Goal: Task Accomplishment & Management: Manage account settings

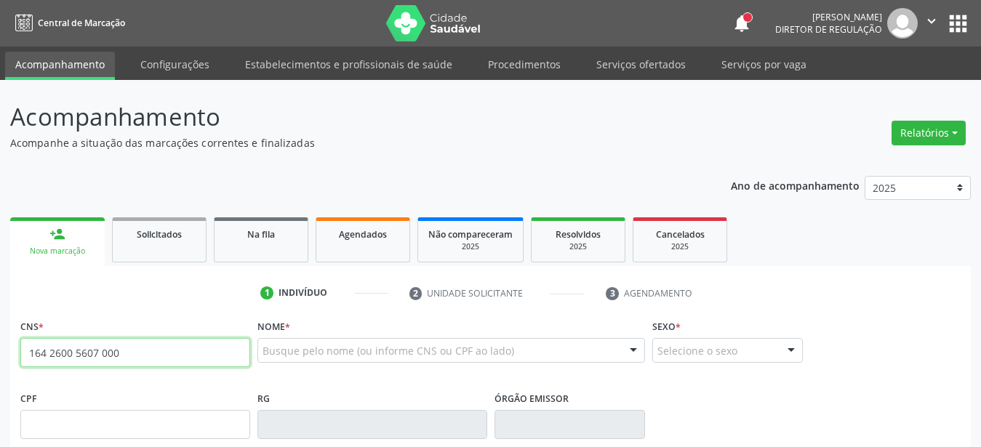
type input "164 2600 5607 0005"
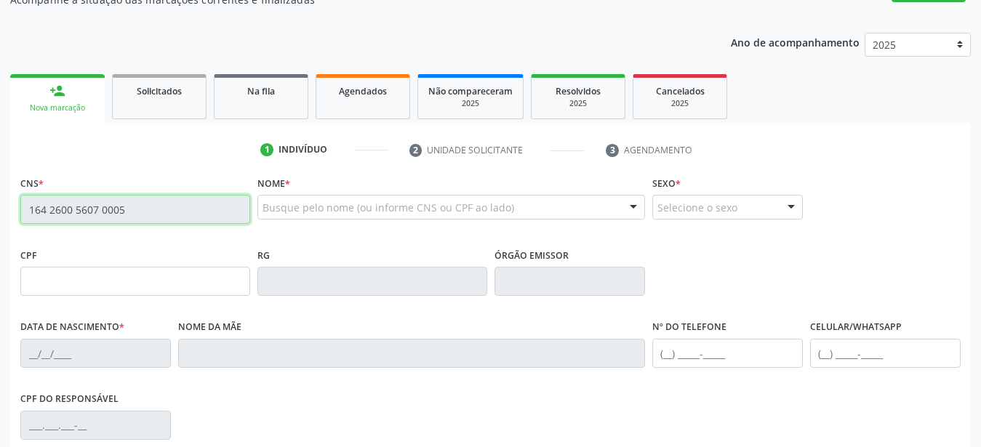
scroll to position [148, 0]
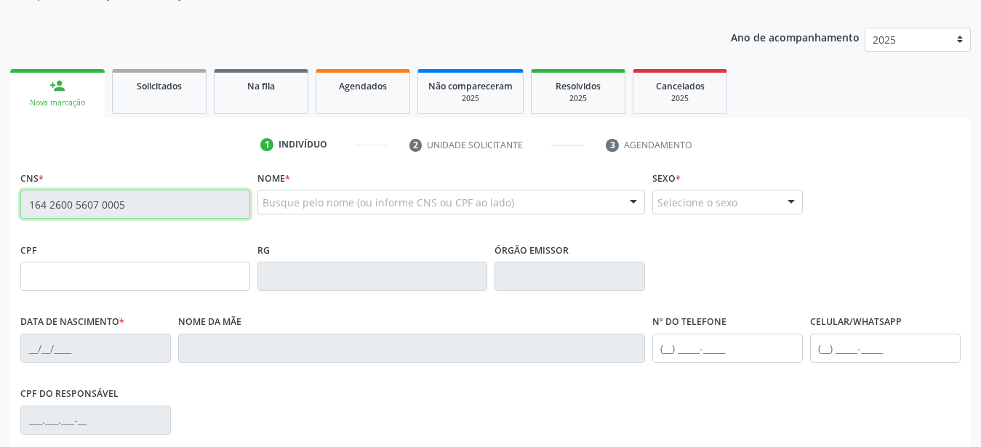
type input "27/06/1995"
type input "Claudia Rejane de Queiros"
type input "(87) 99658-5577"
type input "333"
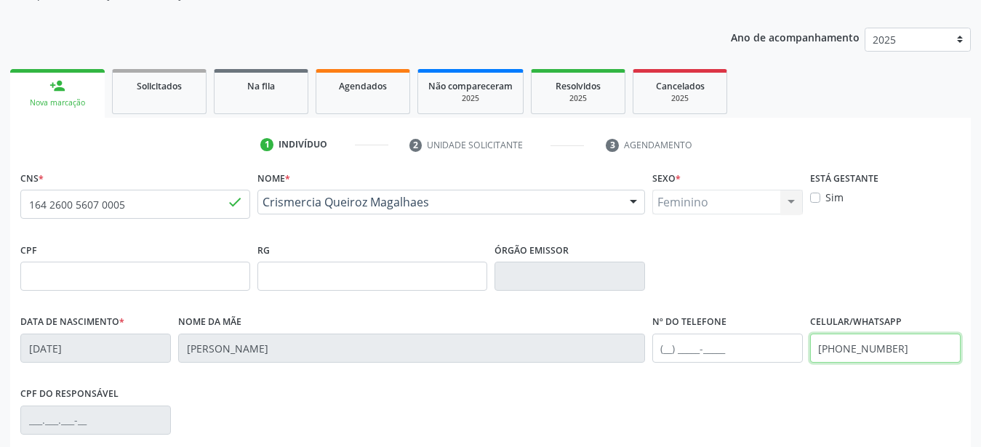
drag, startPoint x: 892, startPoint y: 346, endPoint x: 693, endPoint y: 332, distance: 199.8
click at [810, 334] on input "(87) 99658-5577" at bounding box center [885, 348] width 151 height 29
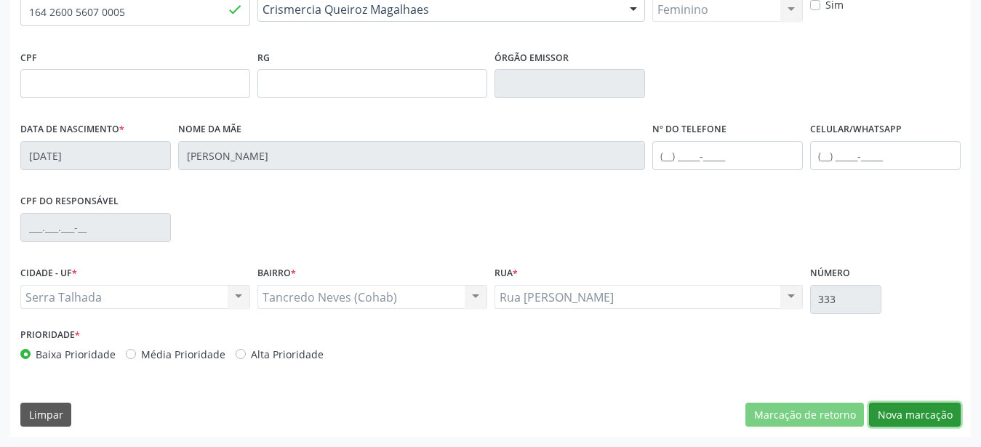
click at [925, 415] on button "Nova marcação" at bounding box center [915, 415] width 92 height 25
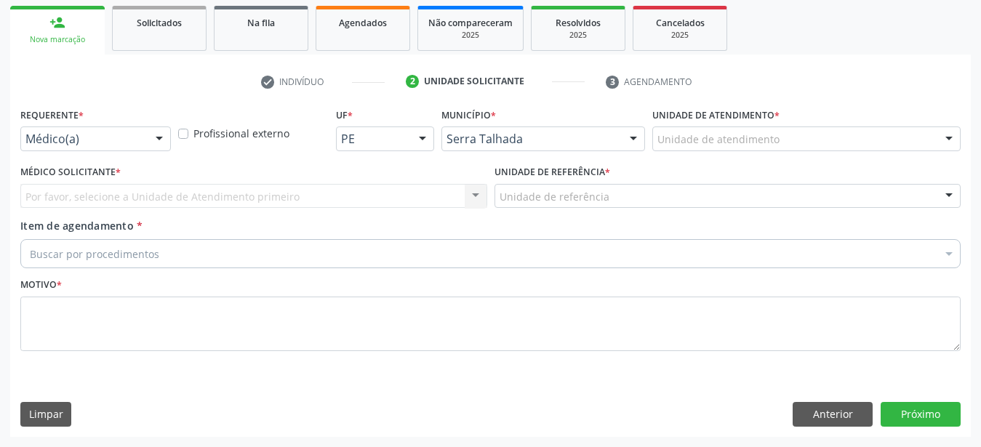
scroll to position [223, 0]
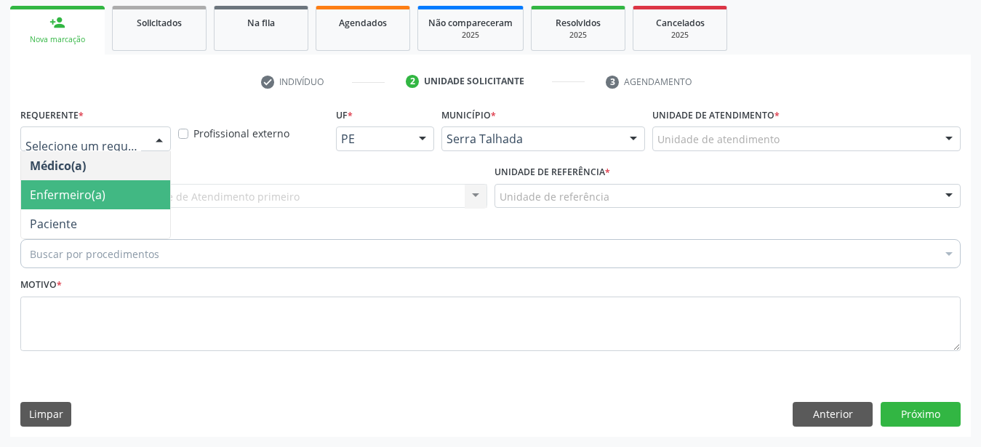
click at [95, 196] on span "Enfermeiro(a)" at bounding box center [95, 194] width 149 height 29
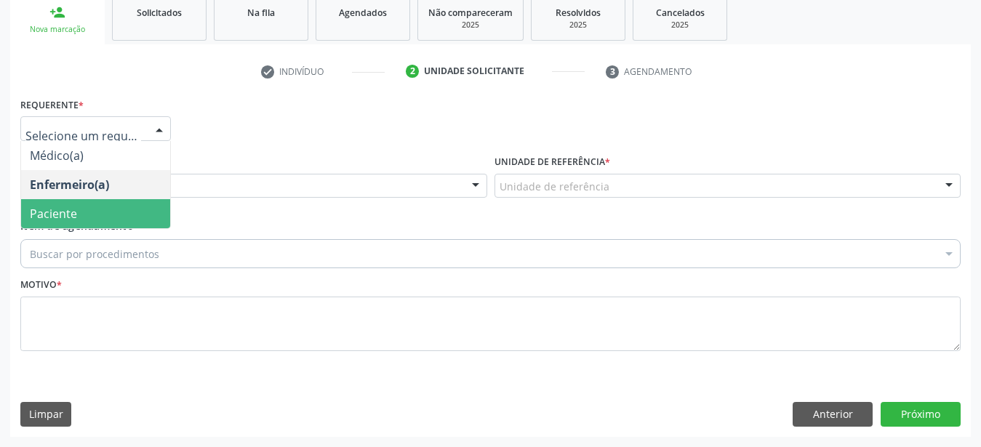
click at [105, 207] on span "Paciente" at bounding box center [95, 213] width 149 height 29
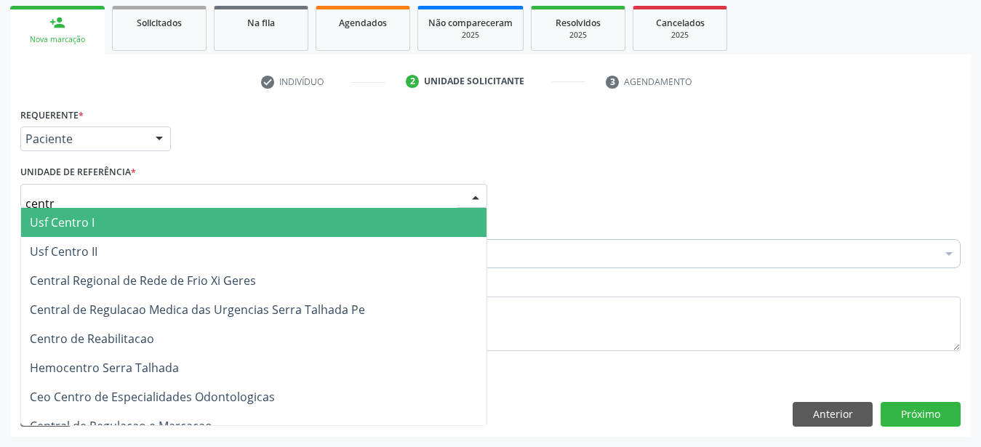
type input "centro"
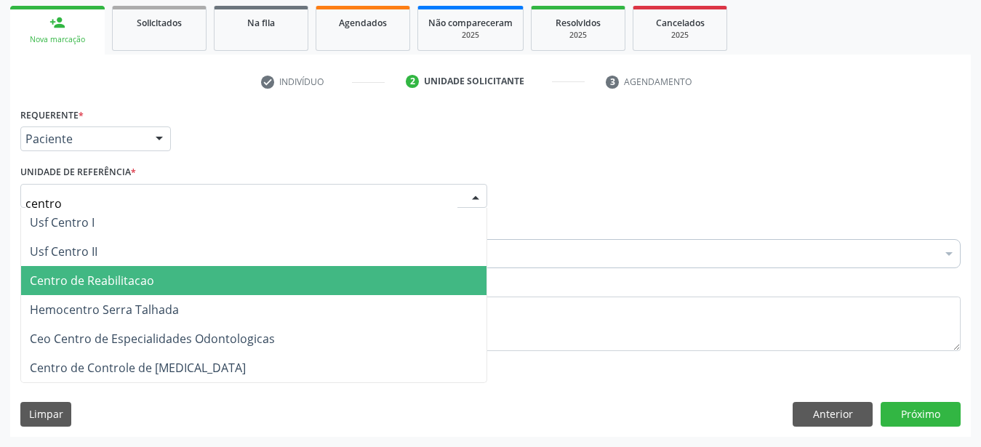
click at [92, 273] on span "Centro de Reabilitacao" at bounding box center [92, 281] width 124 height 16
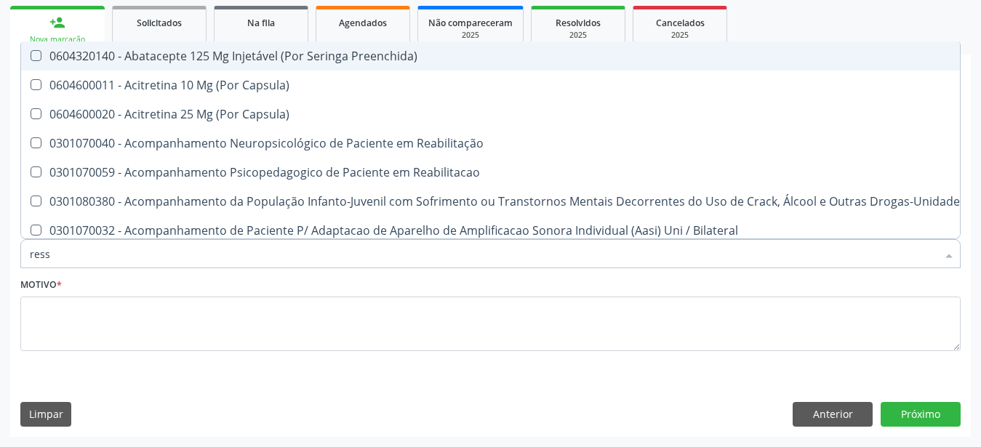
type input "resso"
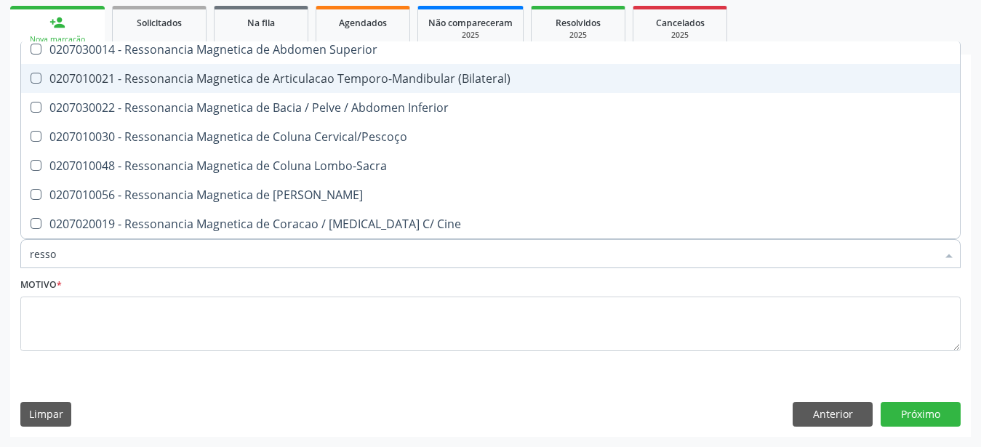
scroll to position [96, 0]
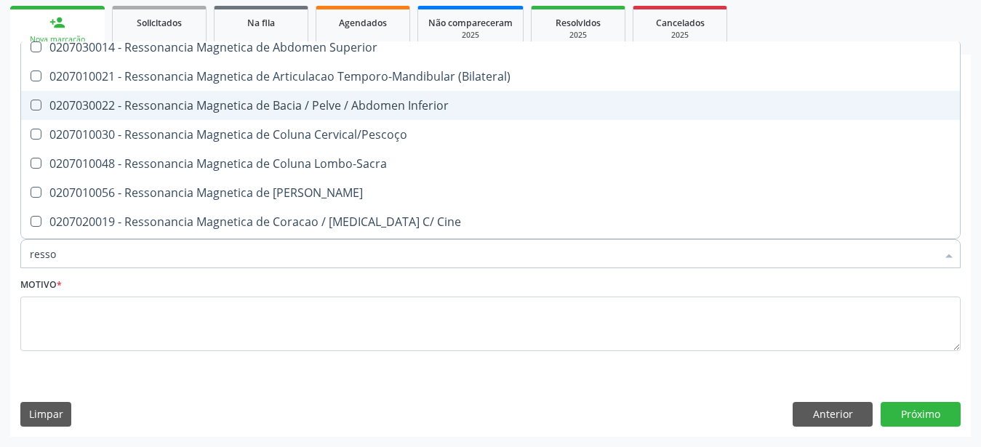
click at [238, 102] on span "0207030022 - Ressonancia Magnetica de Bacia / Pelve / Abdomen Inferior" at bounding box center [490, 105] width 939 height 29
checkbox Inferior "true"
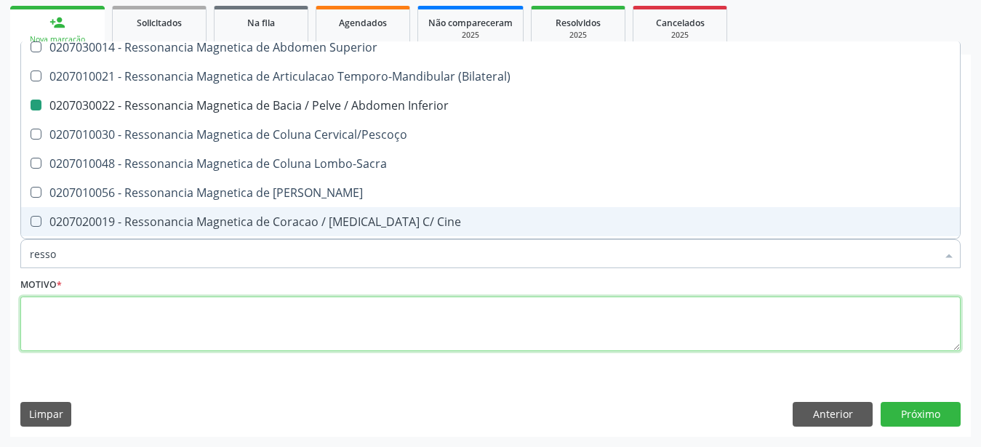
click at [162, 314] on textarea at bounding box center [490, 324] width 941 height 55
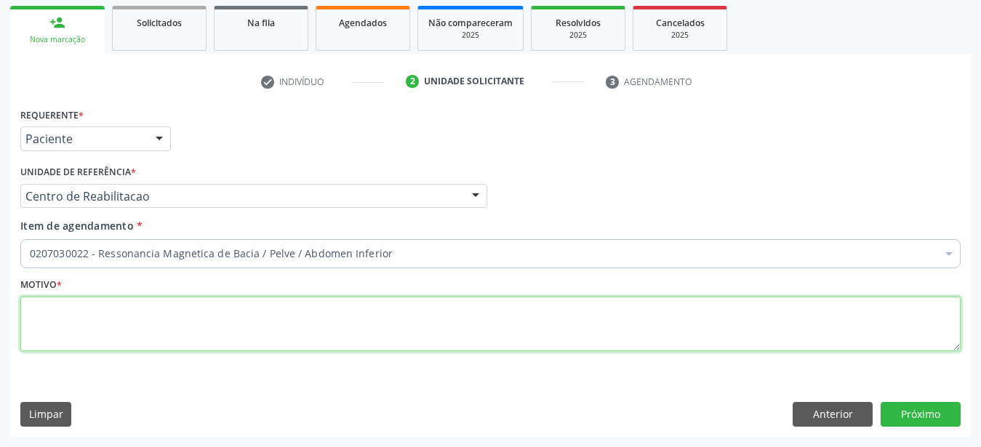
scroll to position [0, 0]
type textarea "..."
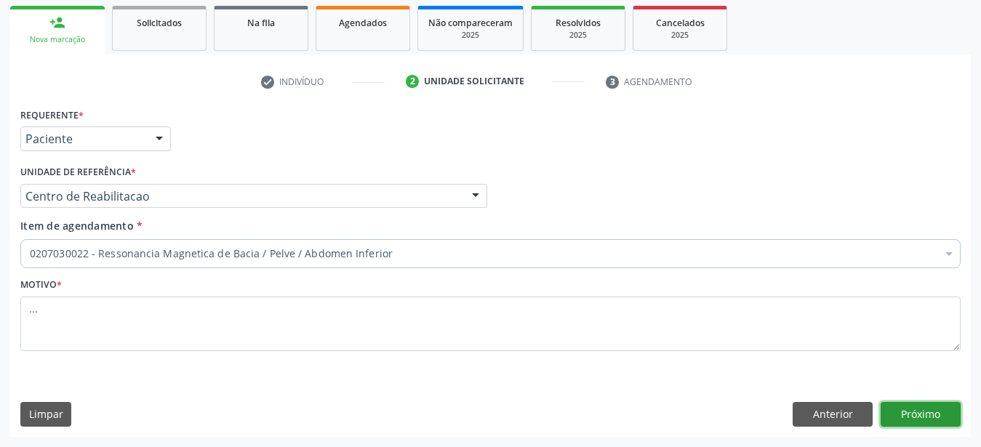
click at [898, 422] on button "Próximo" at bounding box center [921, 414] width 80 height 25
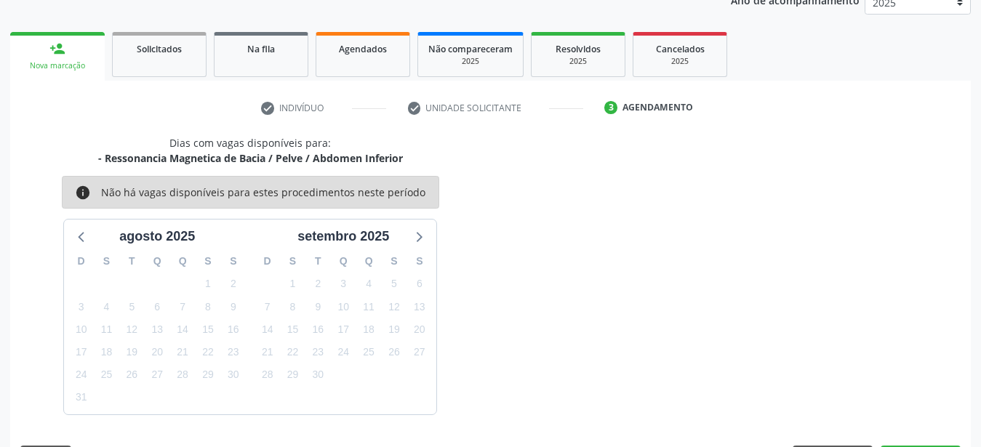
scroll to position [228, 0]
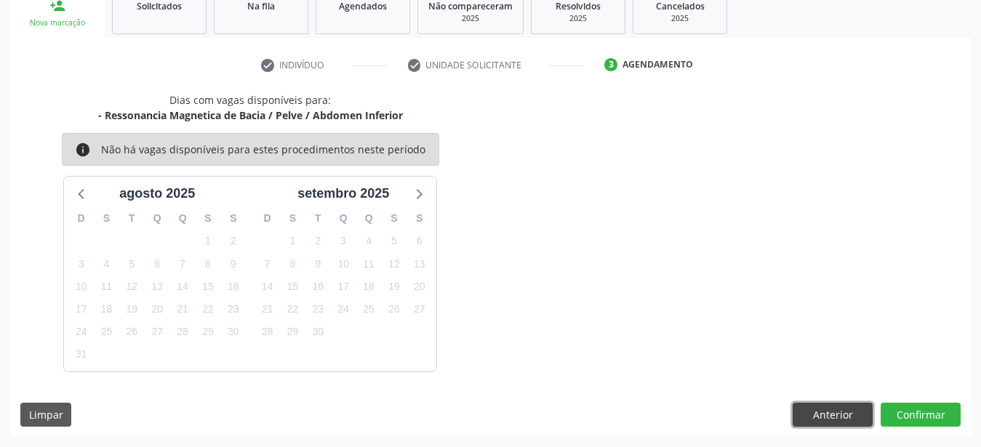
click at [842, 410] on button "Anterior" at bounding box center [833, 415] width 80 height 25
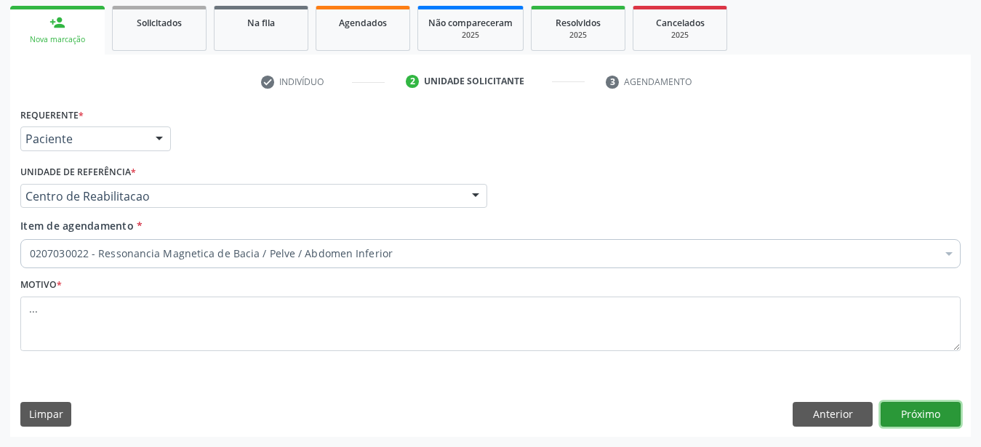
click at [922, 411] on button "Próximo" at bounding box center [921, 414] width 80 height 25
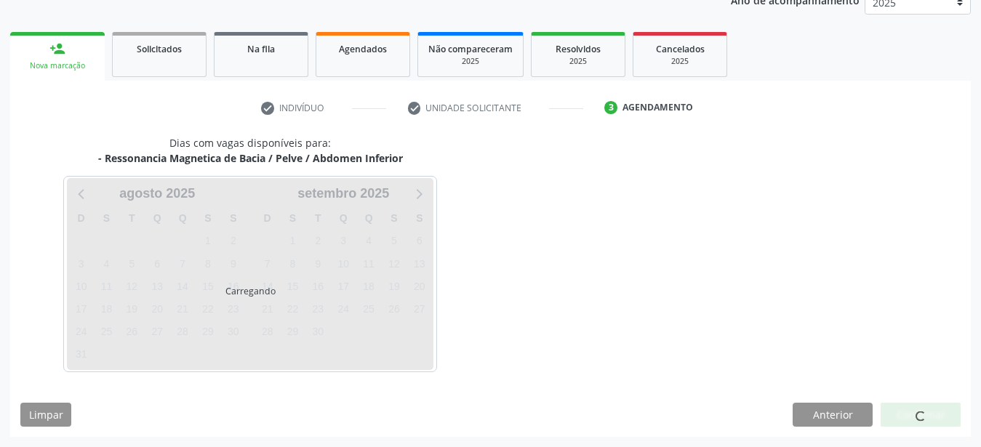
scroll to position [186, 0]
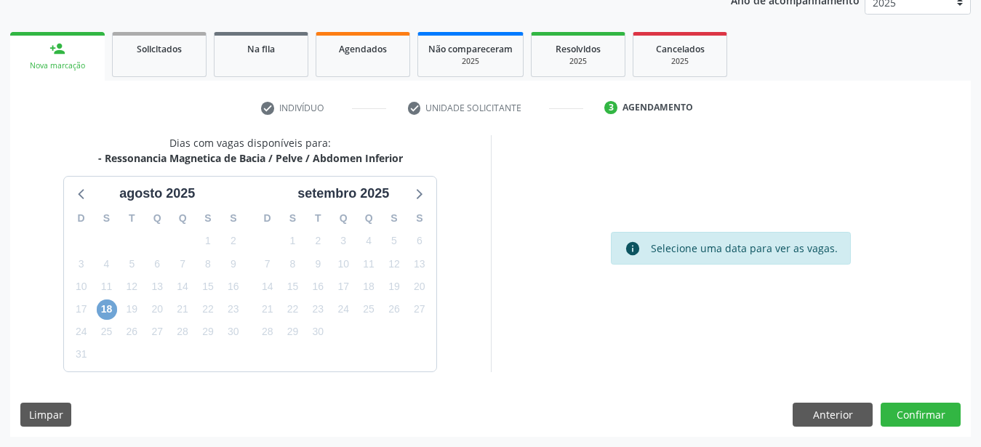
click at [99, 309] on span "18" at bounding box center [107, 310] width 20 height 20
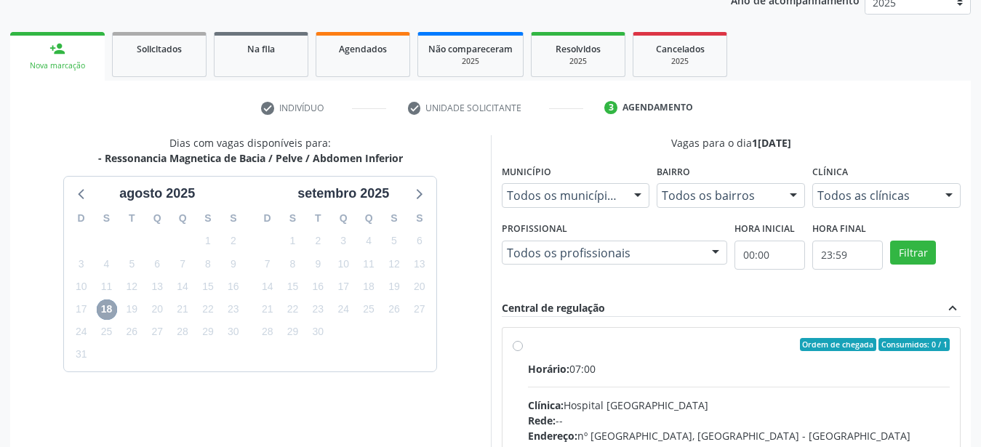
scroll to position [334, 0]
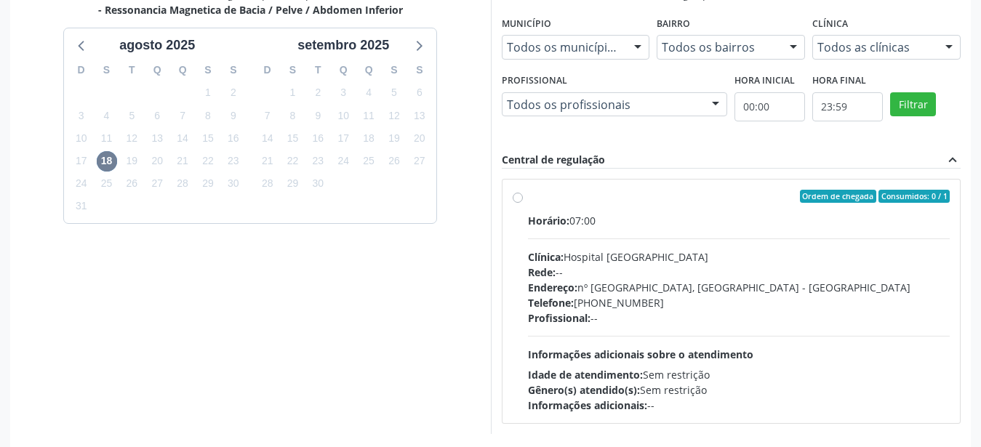
click at [528, 195] on label "Ordem de chegada Consumidos: 0 / 1 Horário: 07:00 Clínica: Hospital Santa Marta…" at bounding box center [739, 301] width 423 height 223
click at [518, 195] on input "Ordem de chegada Consumidos: 0 / 1 Horário: 07:00 Clínica: Hospital Santa Marta…" at bounding box center [518, 196] width 10 height 13
radio input "true"
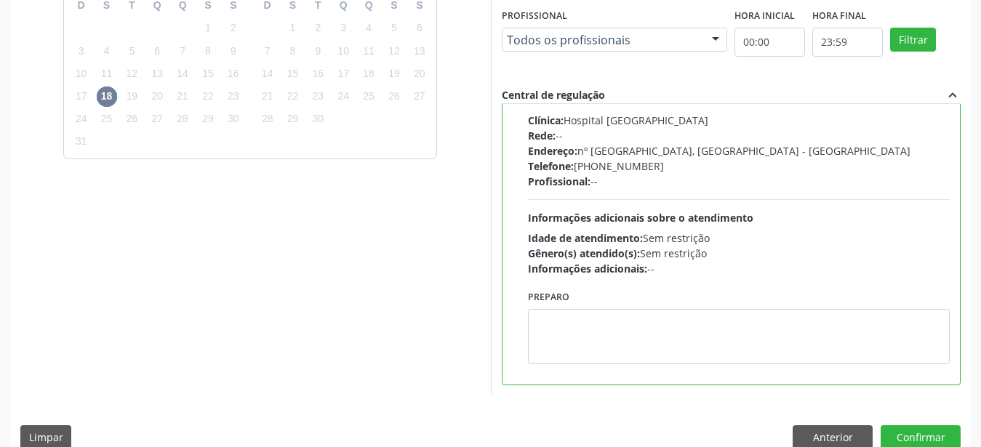
scroll to position [421, 0]
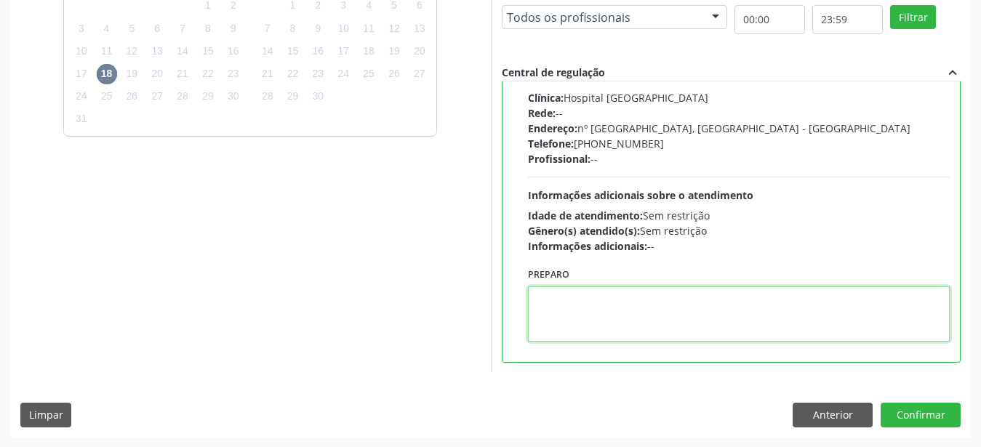
click at [595, 290] on textarea at bounding box center [739, 314] width 423 height 55
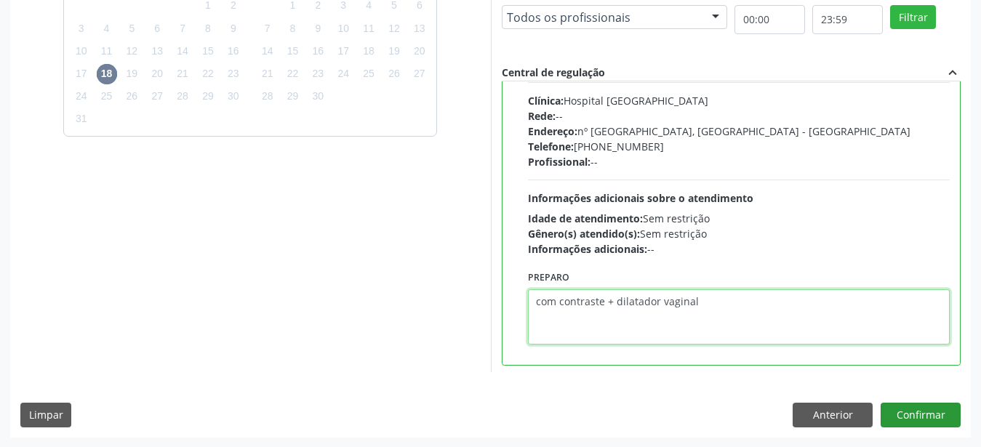
type textarea "com contraste + dilatador vaginal"
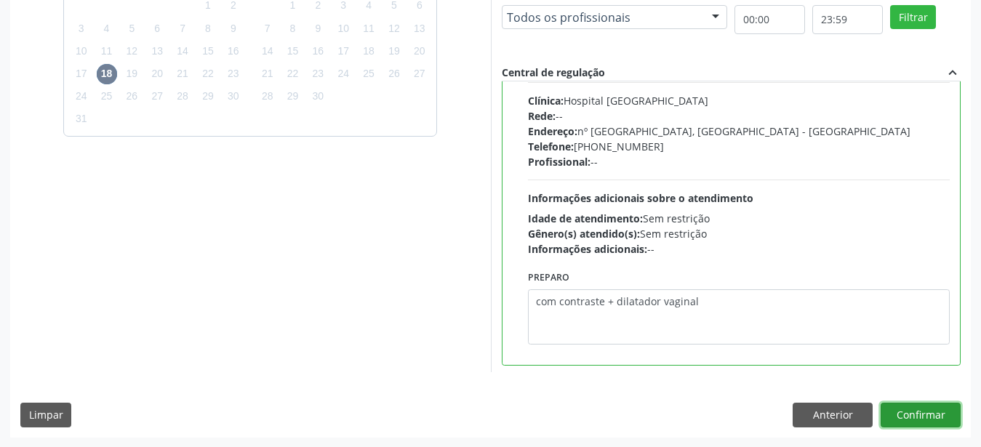
click at [940, 416] on button "Confirmar" at bounding box center [921, 415] width 80 height 25
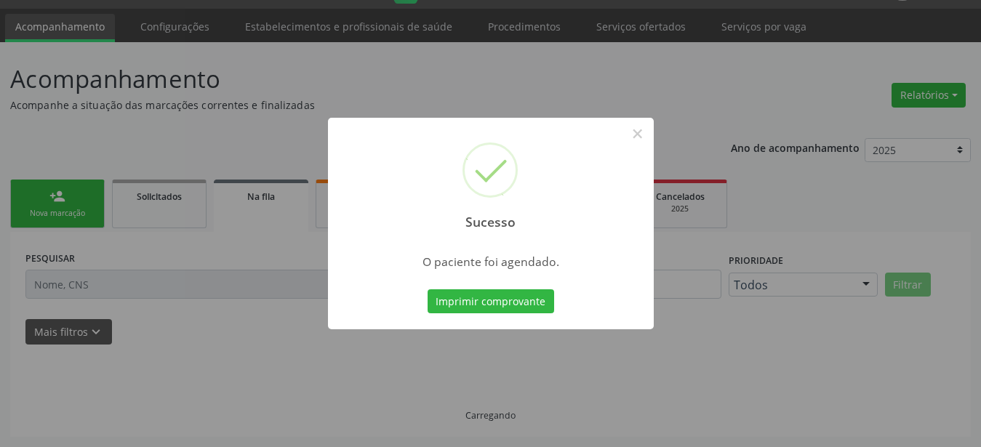
scroll to position [37, 0]
click at [508, 301] on button "Imprimir comprovante" at bounding box center [491, 302] width 127 height 25
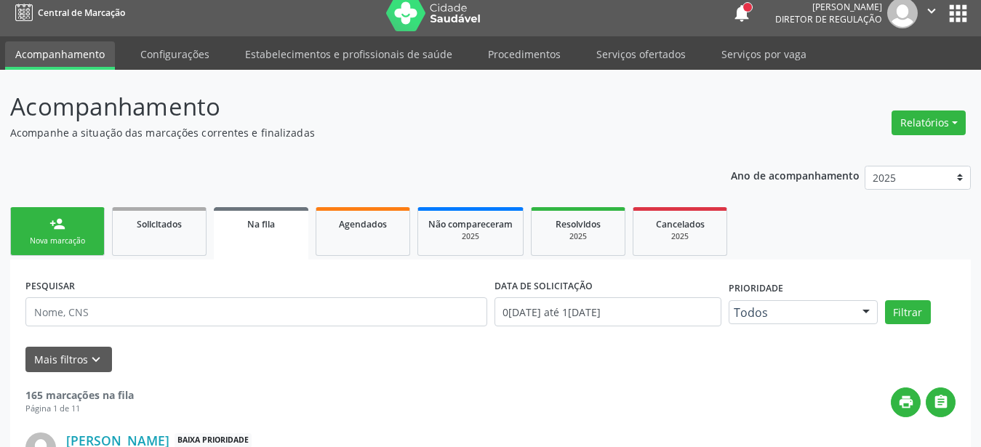
scroll to position [0, 0]
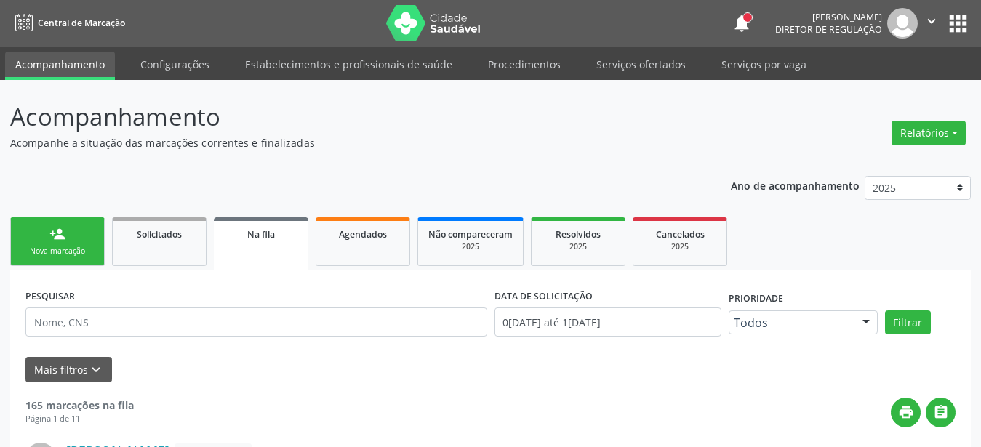
click at [957, 22] on button "apps" at bounding box center [958, 23] width 25 height 25
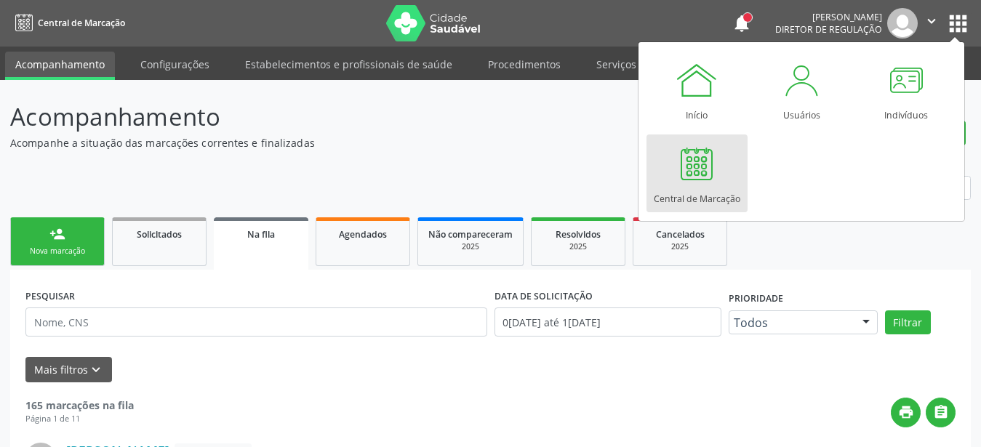
click at [698, 177] on div at bounding box center [697, 164] width 44 height 44
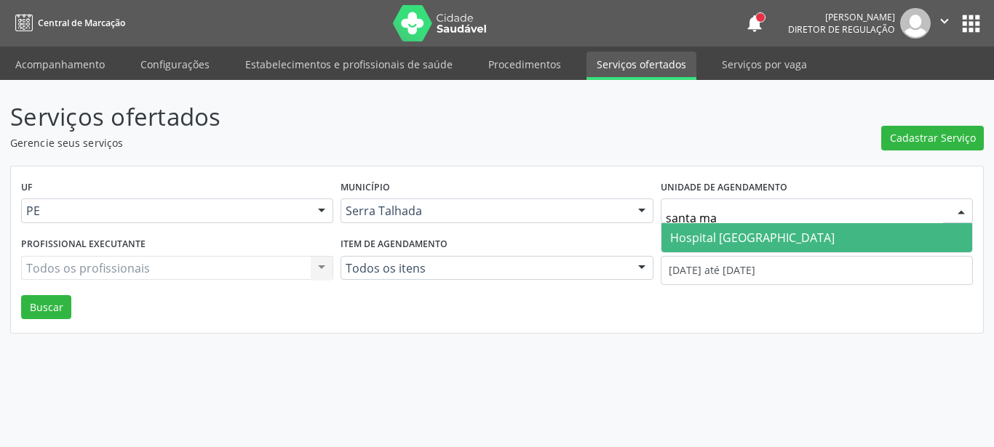
select select "7"
type input "santa marta"
click at [842, 247] on span "Hospital [GEOGRAPHIC_DATA]" at bounding box center [816, 237] width 311 height 29
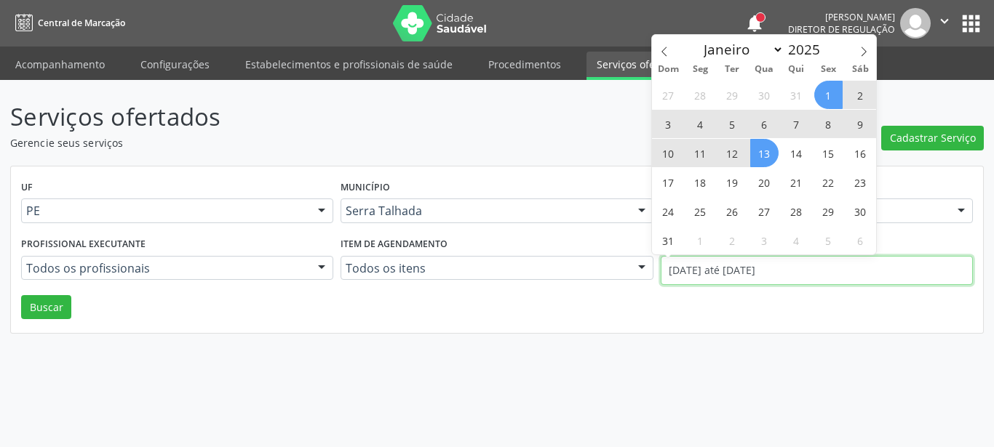
drag, startPoint x: 718, startPoint y: 276, endPoint x: 709, endPoint y: 266, distance: 13.4
click at [718, 276] on input "01/08/2025 até 13/08/2025" at bounding box center [817, 270] width 312 height 29
click at [661, 47] on span at bounding box center [664, 47] width 25 height 25
select select "6"
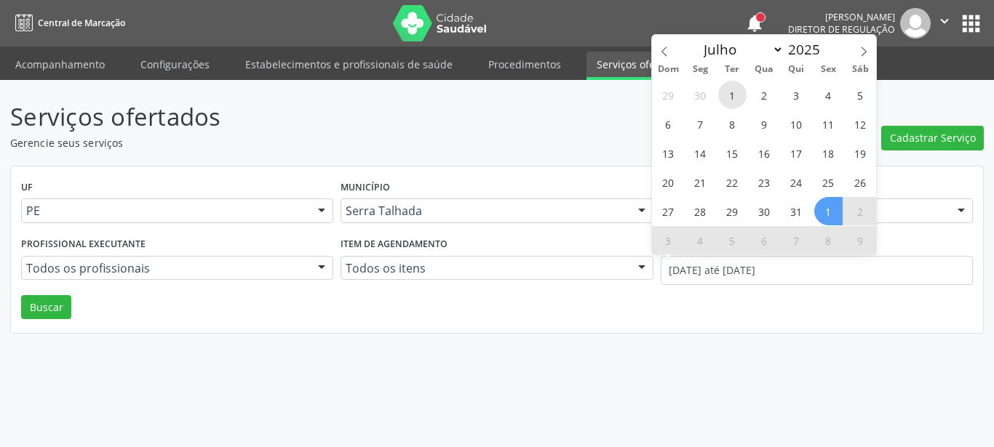
click at [736, 94] on span "1" at bounding box center [732, 95] width 28 height 28
type input "01/07/2025"
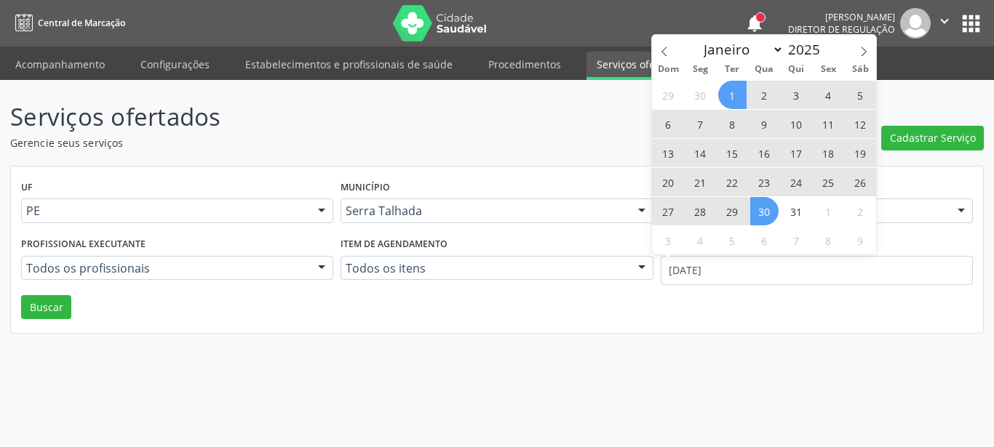
click at [754, 204] on span "30" at bounding box center [764, 211] width 28 height 28
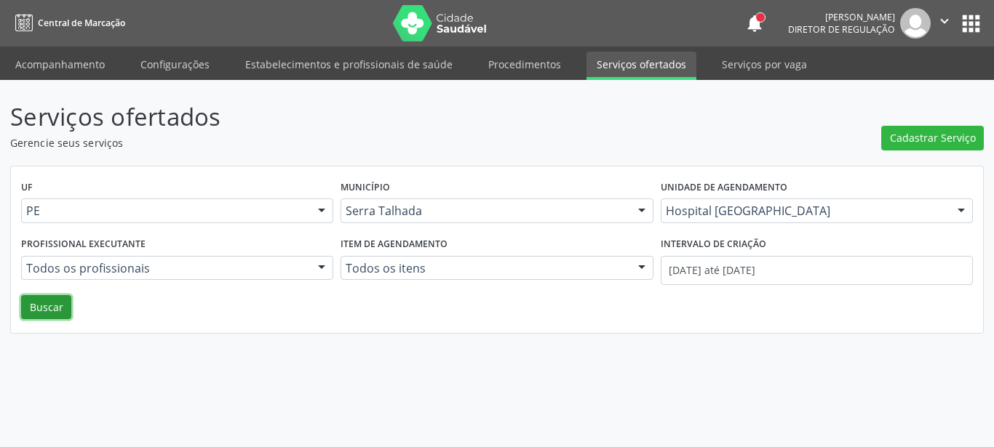
click at [59, 310] on button "Buscar" at bounding box center [46, 307] width 50 height 25
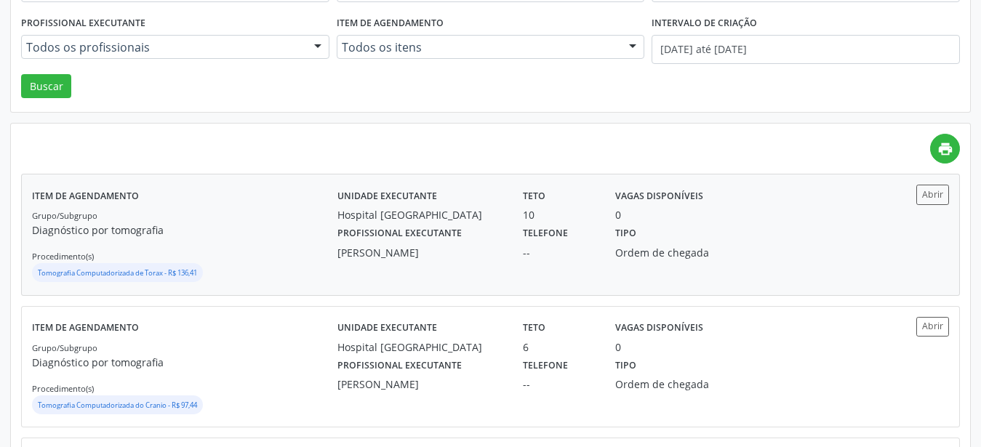
scroll to position [223, 0]
click at [919, 188] on button "Abrir" at bounding box center [933, 193] width 33 height 20
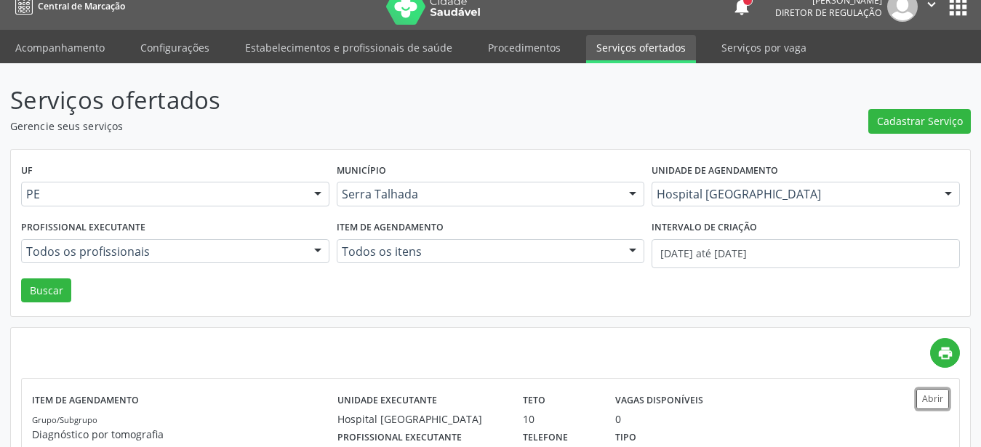
scroll to position [0, 0]
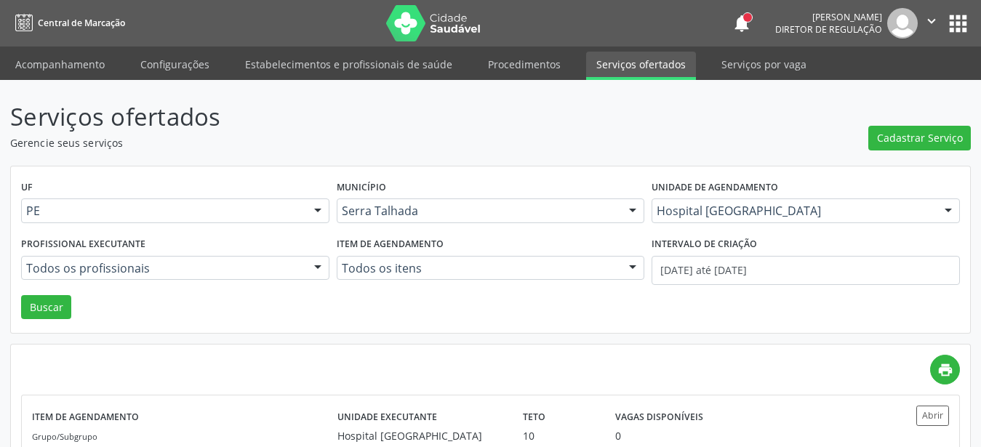
click at [959, 12] on button "apps" at bounding box center [958, 23] width 25 height 25
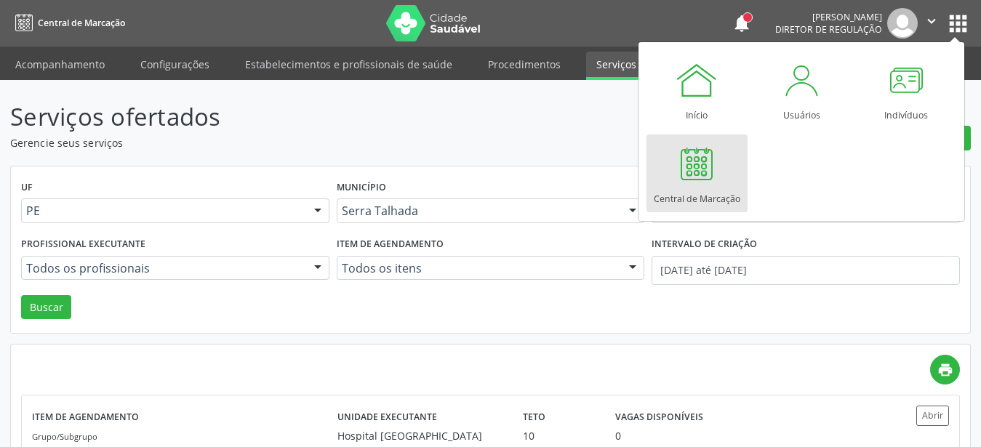
click at [709, 188] on div "Central de Marcação" at bounding box center [697, 196] width 87 height 20
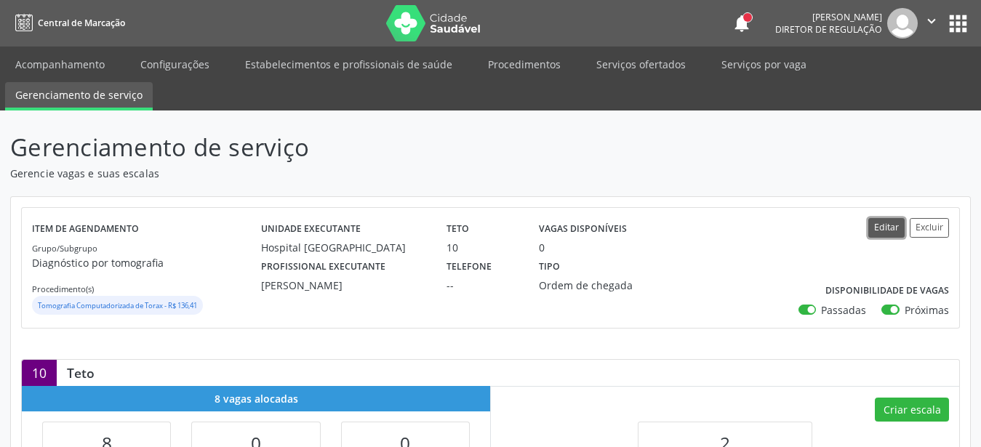
click at [888, 225] on button "Editar" at bounding box center [887, 228] width 36 height 20
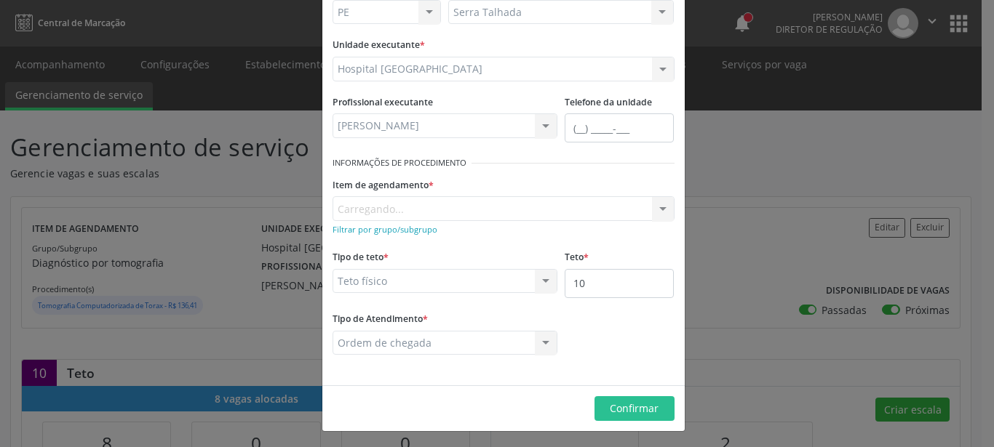
scroll to position [115, 0]
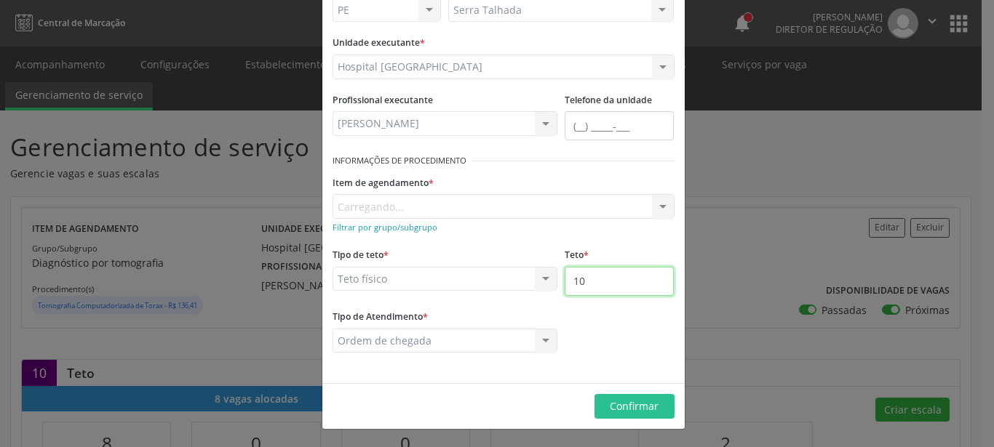
click at [594, 287] on input "10" at bounding box center [619, 281] width 109 height 29
type input "11"
click at [646, 400] on span "Confirmar" at bounding box center [634, 406] width 49 height 14
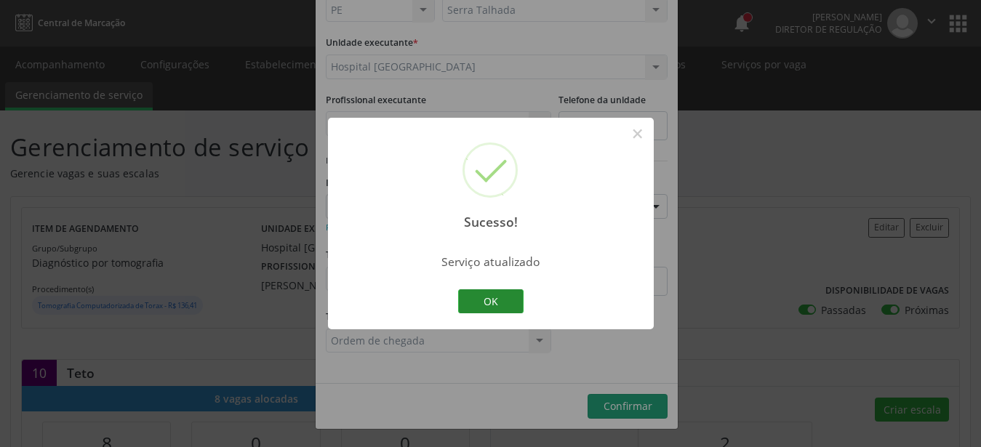
click at [504, 293] on button "OK" at bounding box center [490, 302] width 65 height 25
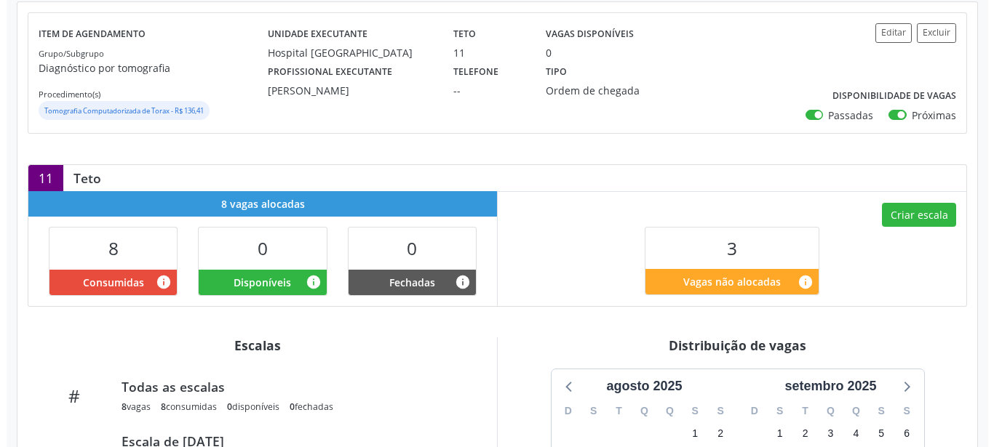
scroll to position [223, 0]
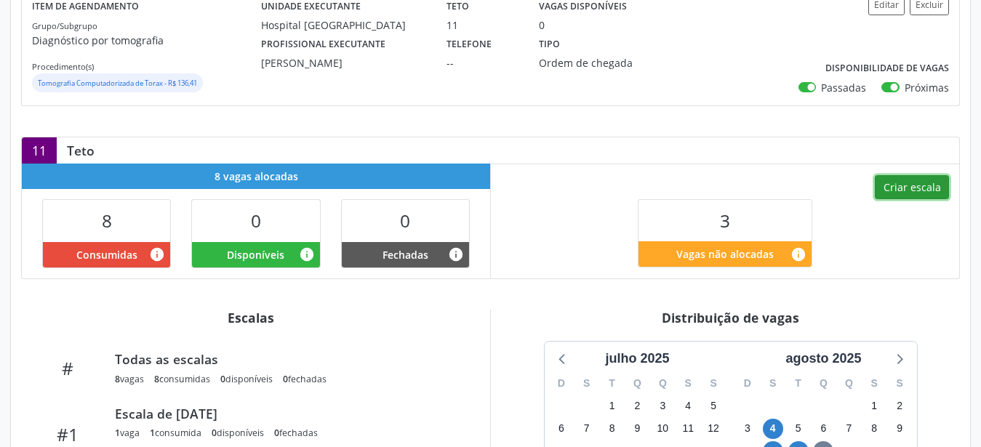
click at [896, 186] on button "Criar escala" at bounding box center [912, 187] width 74 height 25
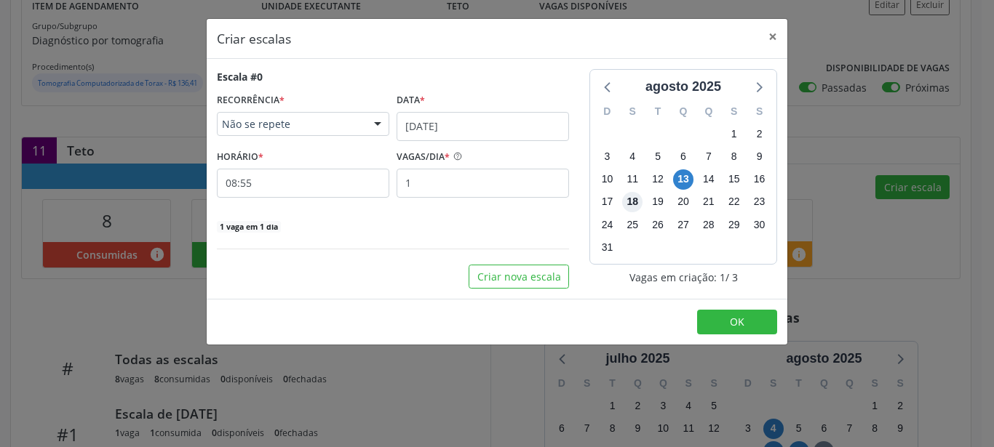
click at [635, 202] on span "18" at bounding box center [632, 202] width 20 height 20
click at [439, 127] on input "[DATE]" at bounding box center [482, 126] width 172 height 29
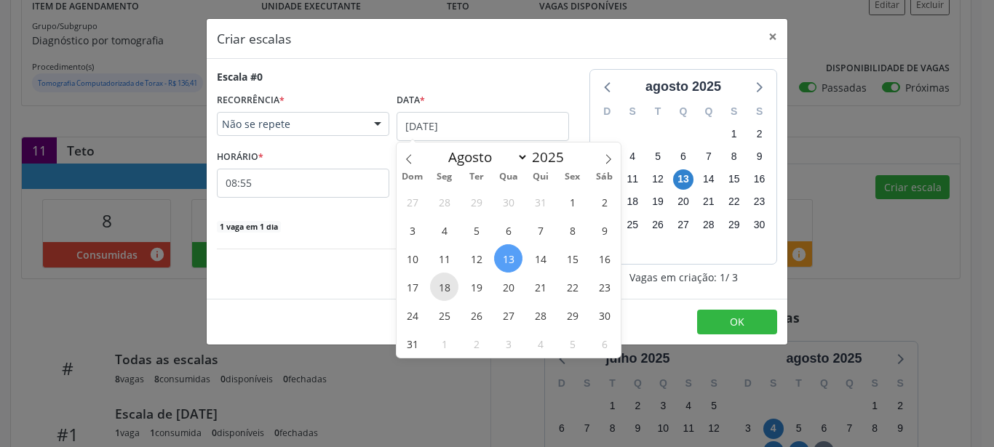
click at [453, 287] on span "18" at bounding box center [444, 287] width 28 height 28
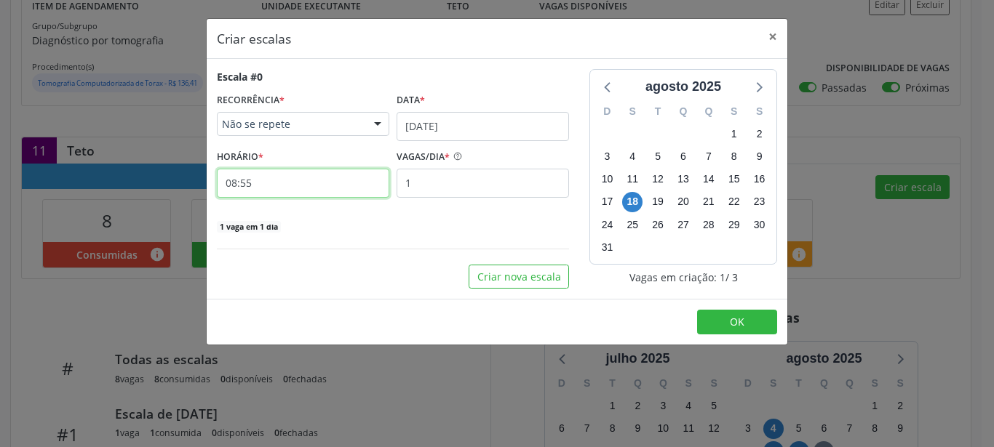
click at [246, 188] on input "08:55" at bounding box center [303, 183] width 172 height 29
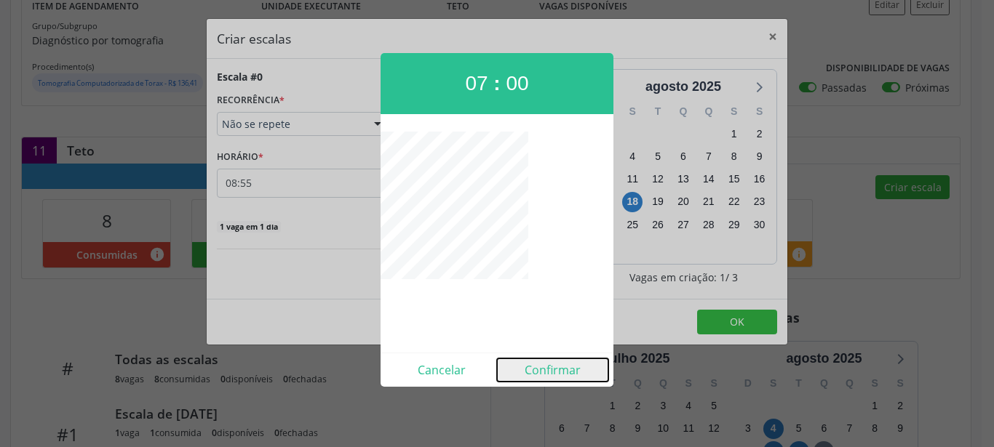
click at [551, 372] on button "Confirmar" at bounding box center [552, 370] width 111 height 23
type input "07:00"
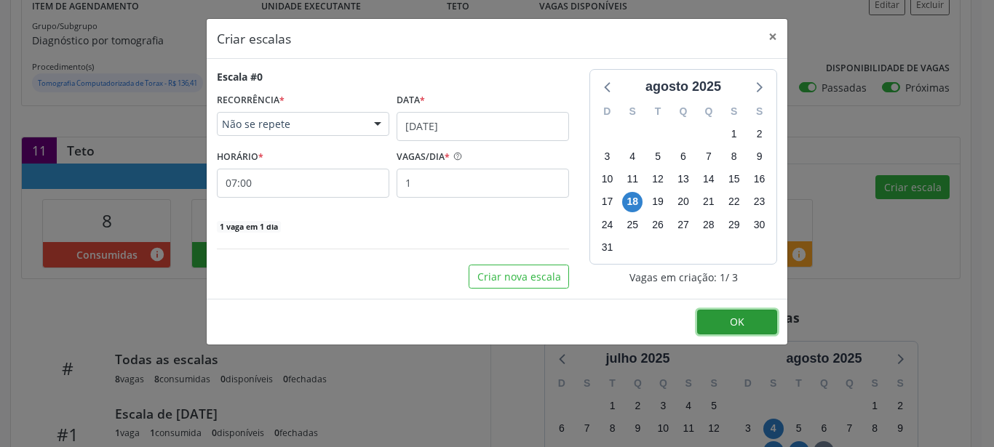
click at [714, 322] on button "OK" at bounding box center [737, 322] width 80 height 25
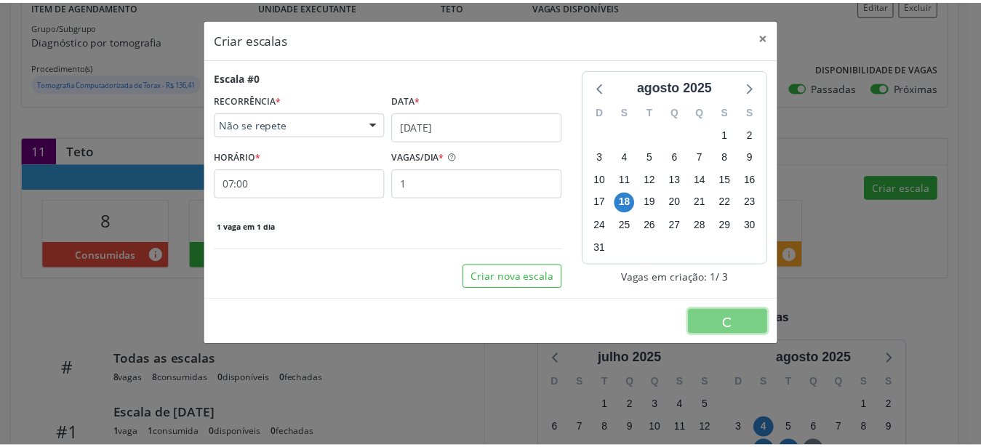
scroll to position [0, 0]
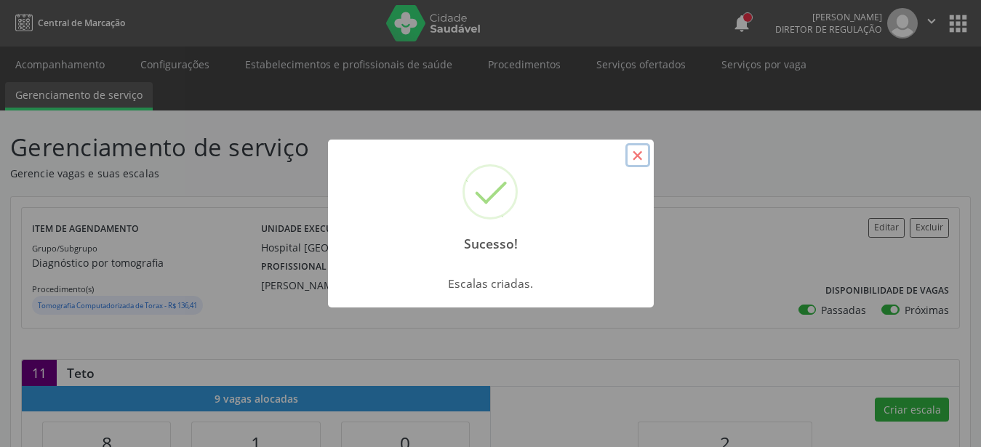
click at [629, 159] on button "×" at bounding box center [638, 155] width 25 height 25
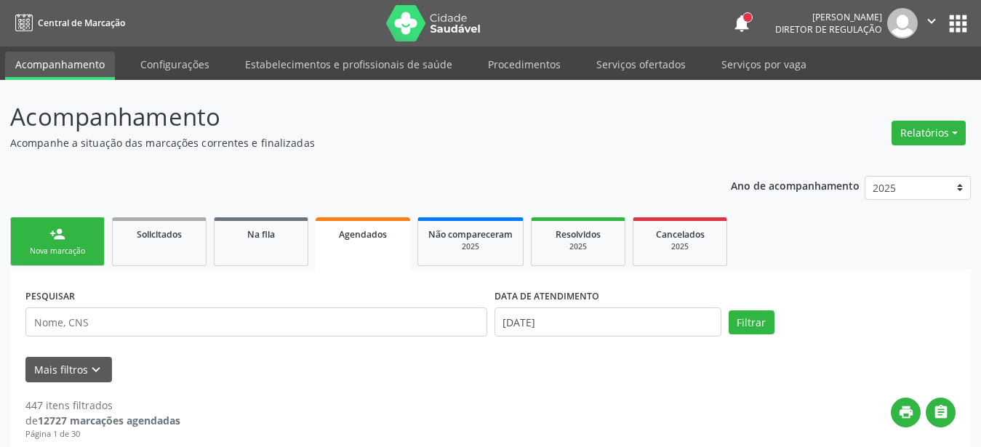
select select "7"
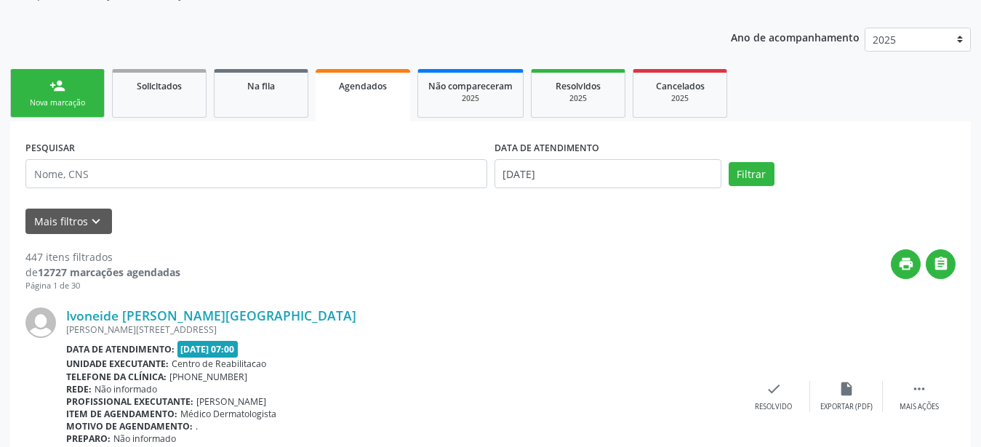
scroll to position [148, 0]
type input "700 0074 9683 9102"
click at [760, 174] on button "Filtrar" at bounding box center [752, 174] width 46 height 25
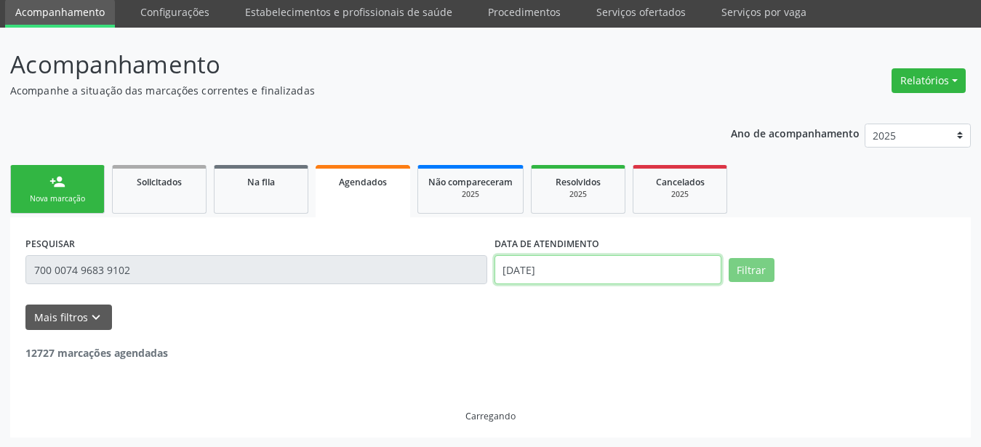
click at [573, 271] on input "[DATE]" at bounding box center [608, 269] width 227 height 29
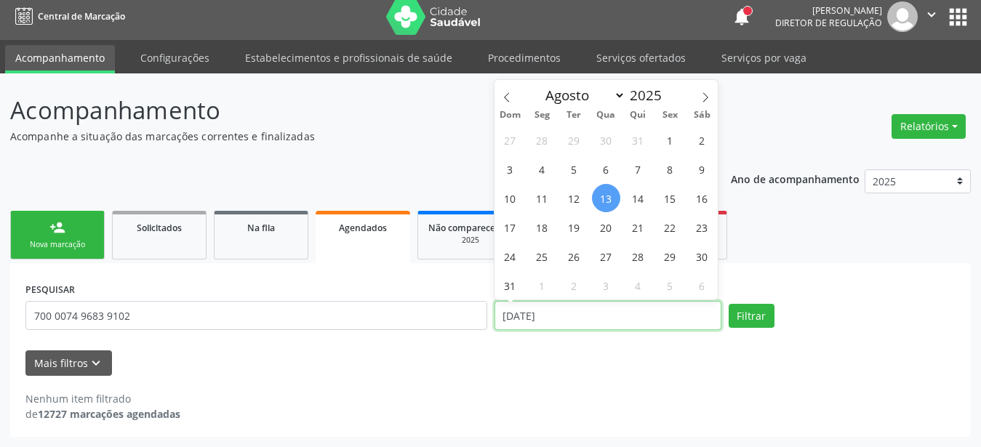
scroll to position [6, 0]
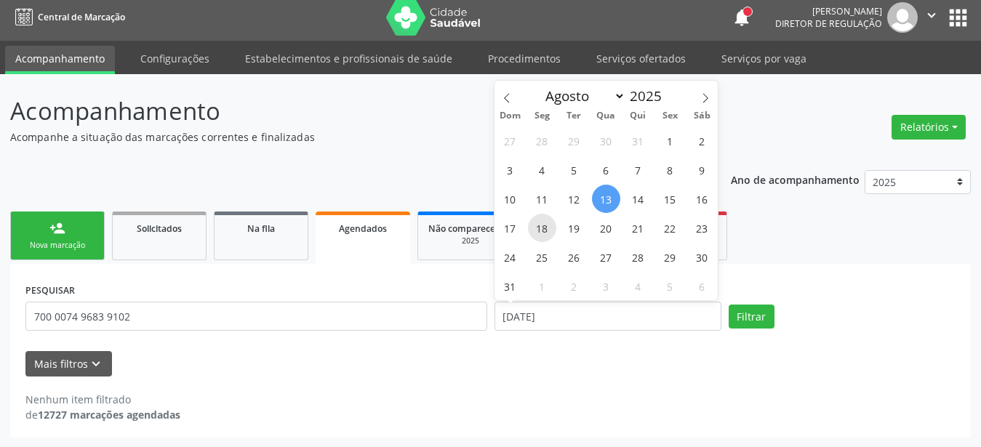
click at [551, 234] on span "18" at bounding box center [542, 228] width 28 height 28
type input "[DATE]"
click at [551, 234] on span "18" at bounding box center [542, 228] width 28 height 28
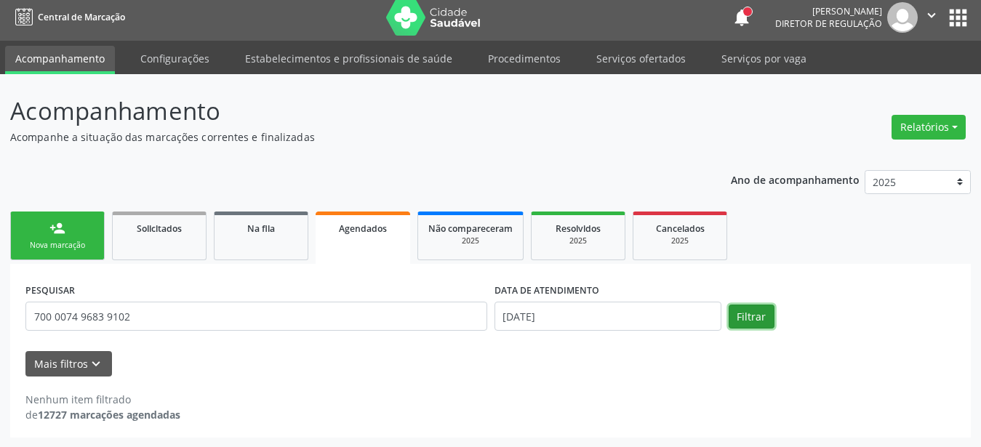
click at [747, 306] on button "Filtrar" at bounding box center [752, 317] width 46 height 25
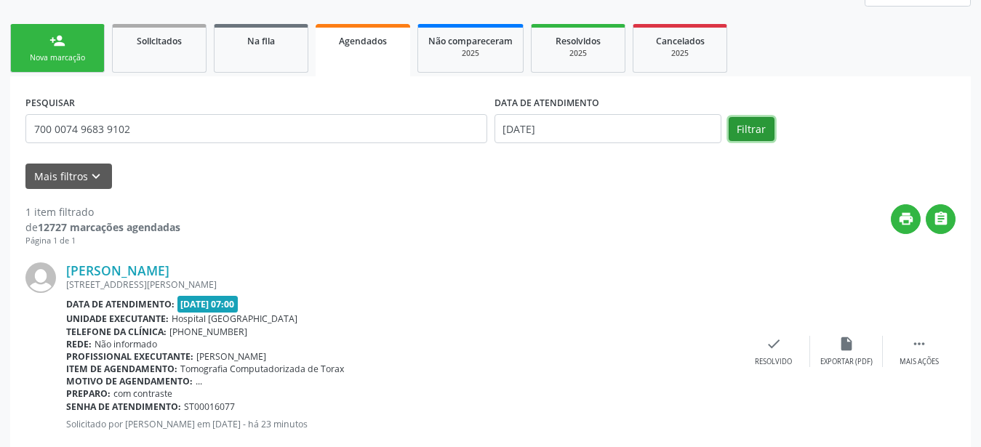
scroll to position [227, 0]
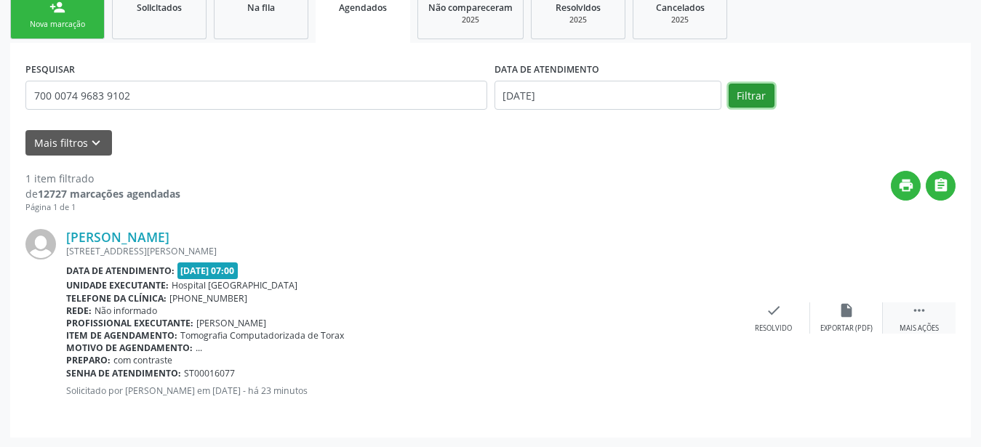
click at [928, 306] on div " Mais ações" at bounding box center [919, 318] width 73 height 31
click at [643, 322] on div "print Imprimir" at bounding box center [628, 318] width 73 height 31
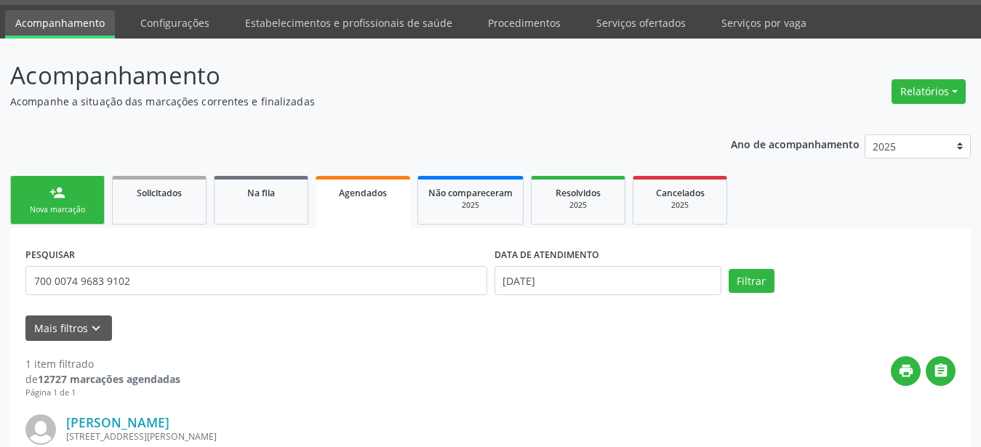
scroll to position [0, 0]
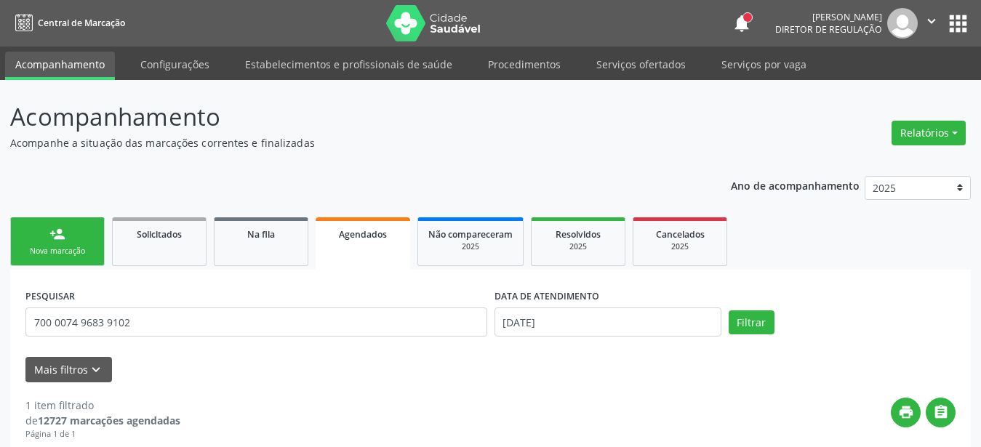
click at [957, 15] on button "apps" at bounding box center [958, 23] width 25 height 25
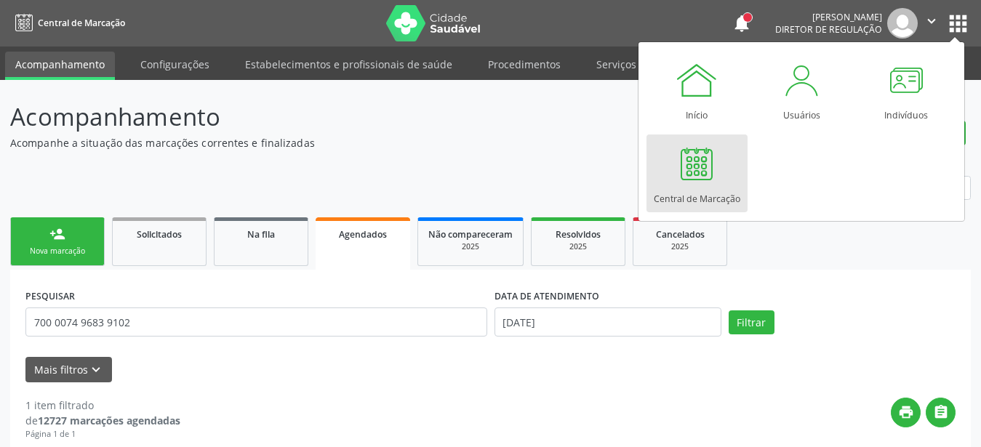
click at [686, 171] on div at bounding box center [697, 164] width 44 height 44
